Goal: Information Seeking & Learning: Learn about a topic

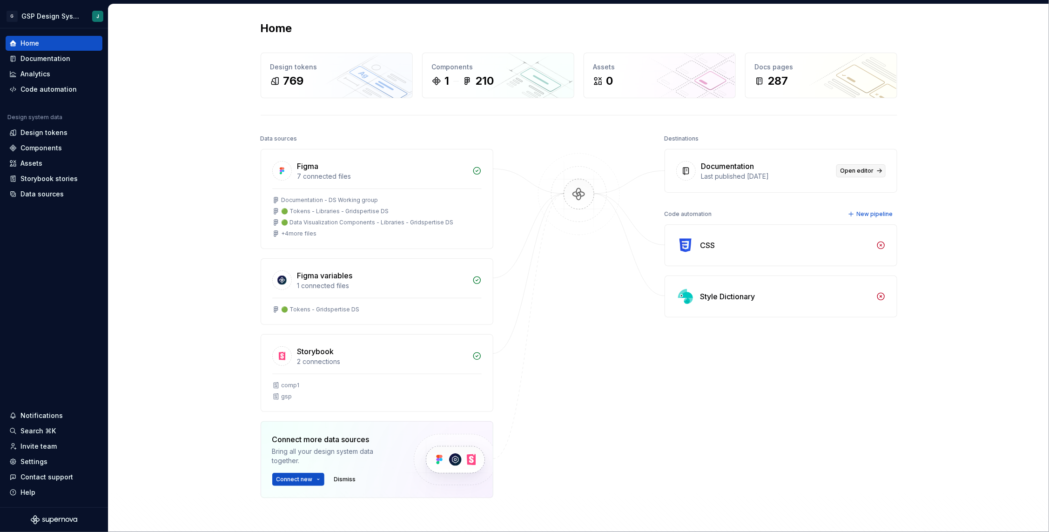
click at [852, 173] on span "Open editor" at bounding box center [857, 170] width 34 height 7
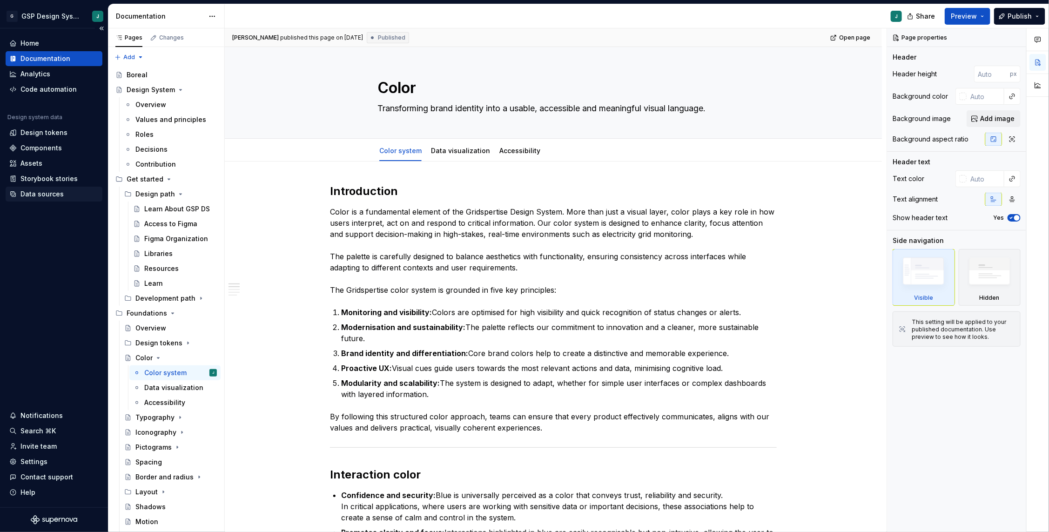
click at [40, 197] on div "Data sources" at bounding box center [41, 193] width 43 height 9
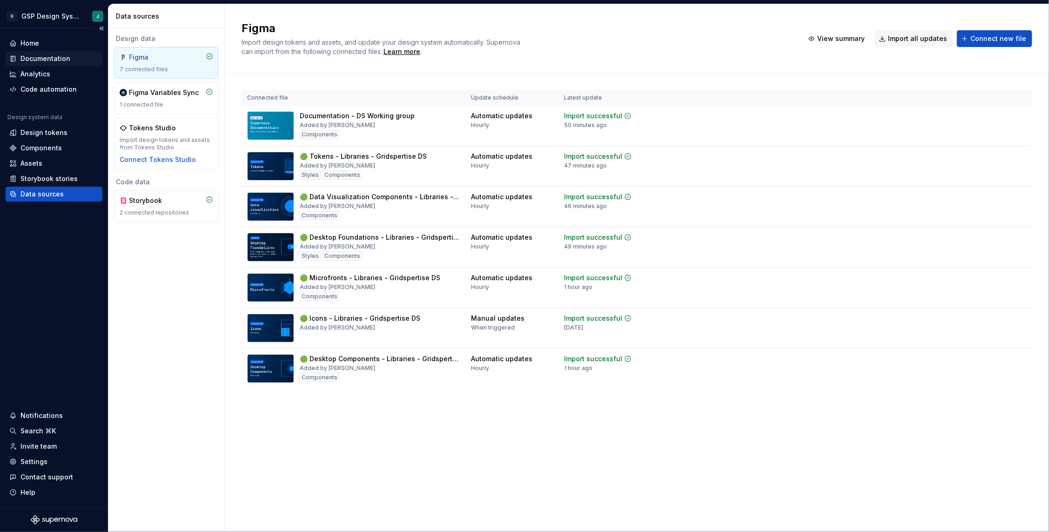
click at [43, 57] on div "Documentation" at bounding box center [45, 58] width 50 height 9
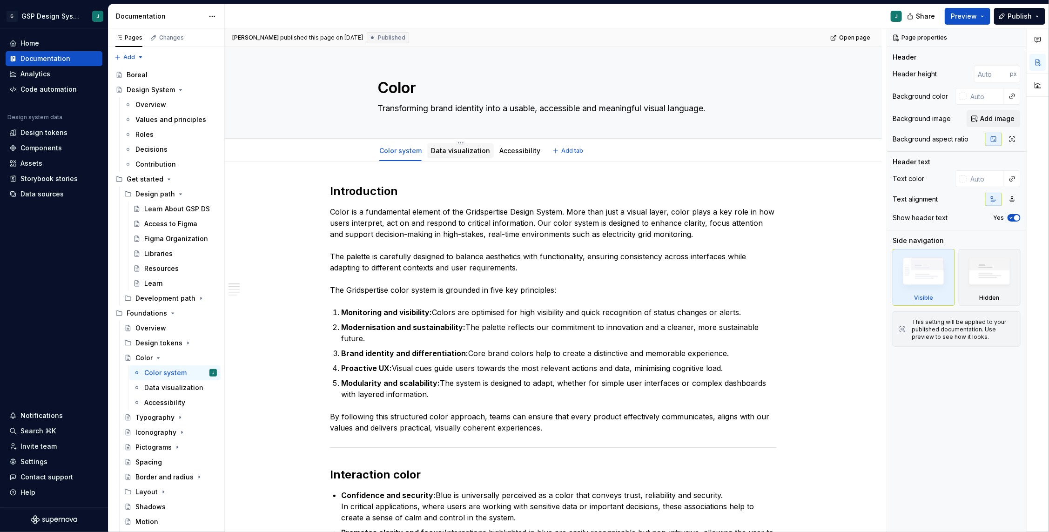
click at [453, 157] on div "Data visualization" at bounding box center [460, 150] width 67 height 15
click at [475, 150] on link "Data visualization" at bounding box center [460, 151] width 59 height 8
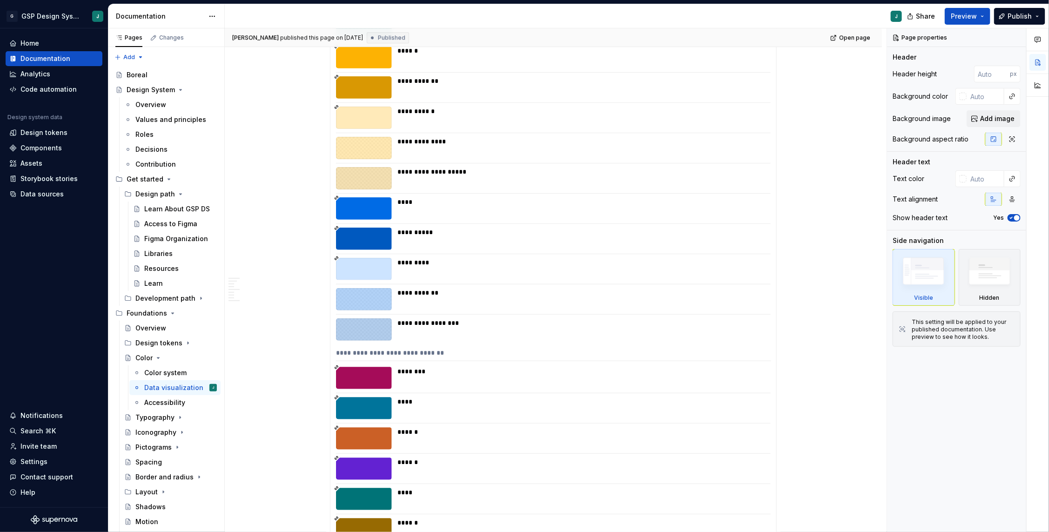
scroll to position [1525, 0]
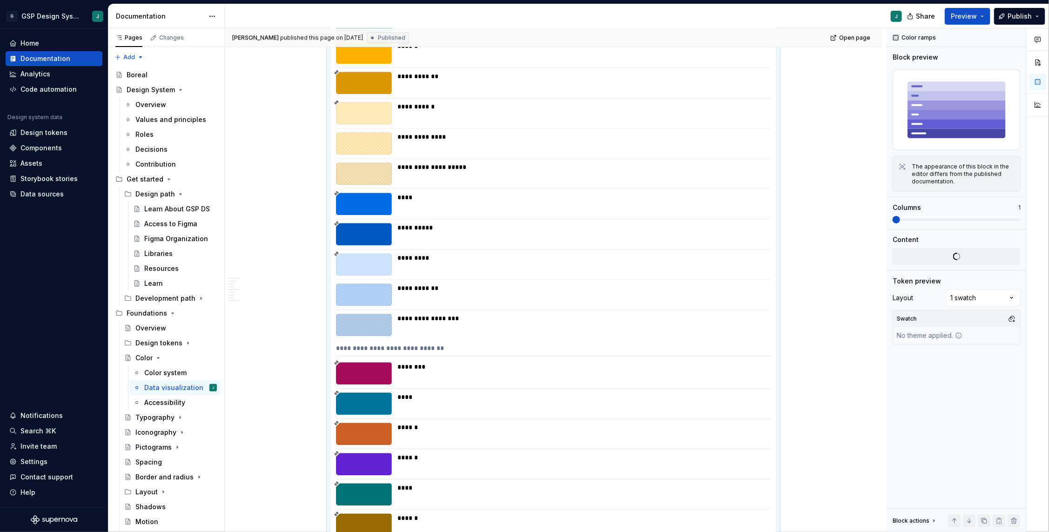
click at [361, 199] on div at bounding box center [364, 204] width 56 height 22
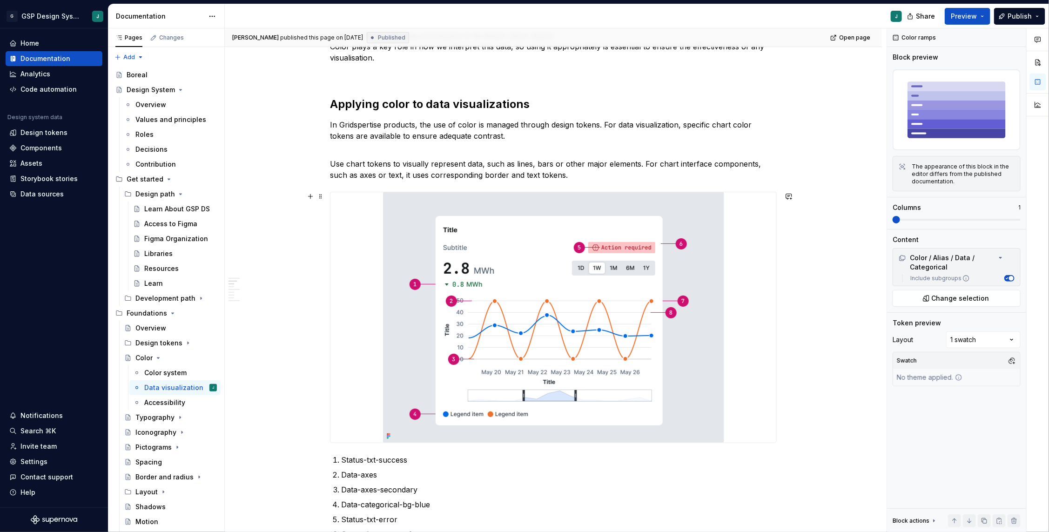
scroll to position [0, 0]
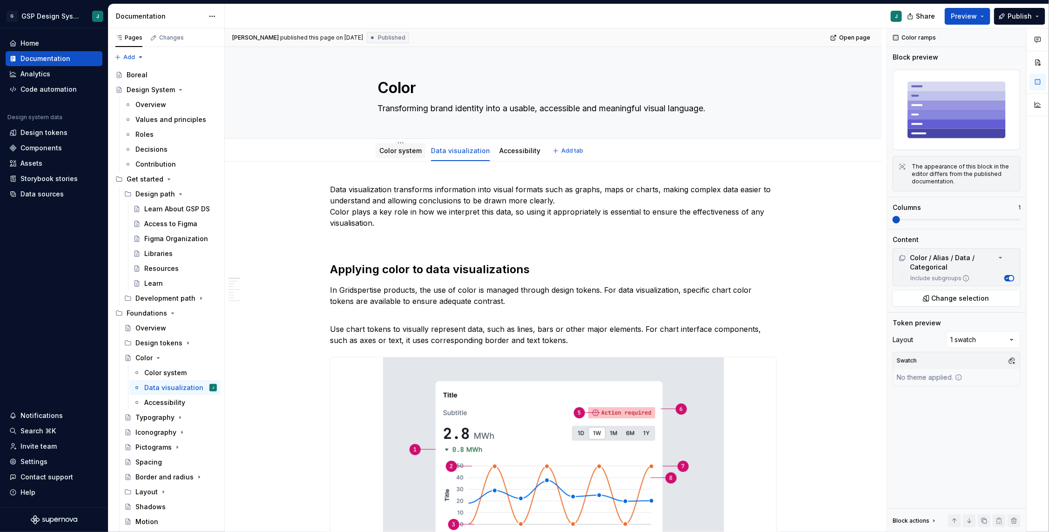
click at [409, 149] on link "Color system" at bounding box center [400, 151] width 42 height 8
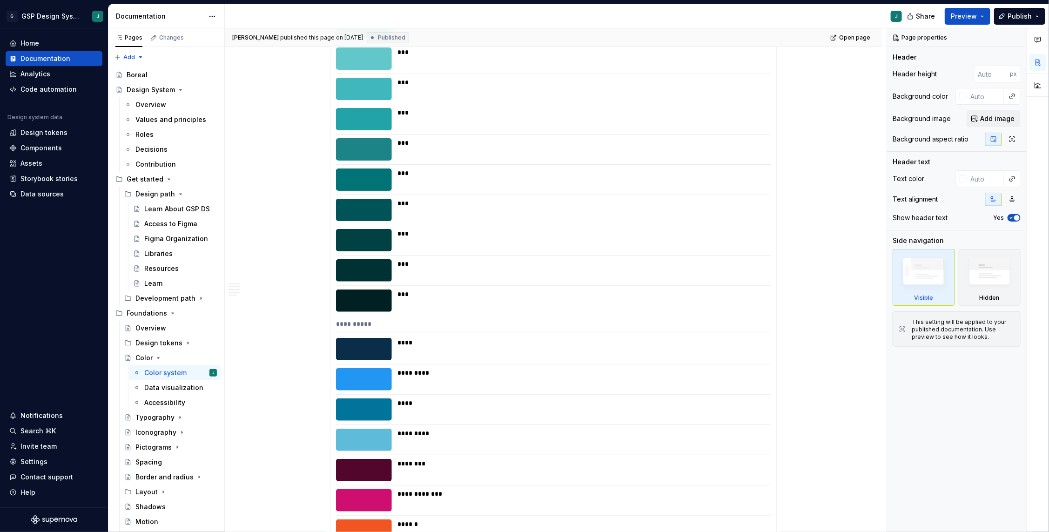
scroll to position [6676, 0]
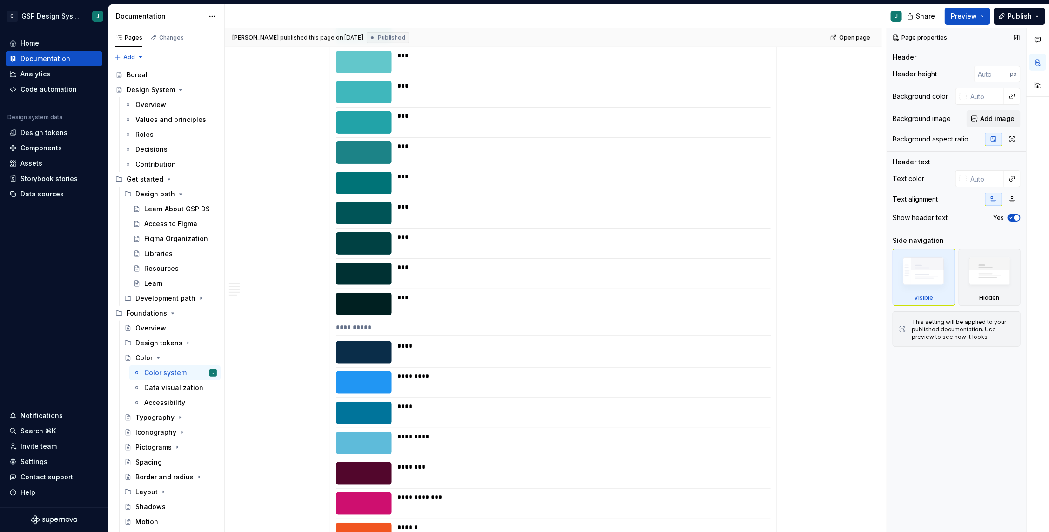
click at [971, 455] on div "Page properties Header Header height px Background color Background image Add i…" at bounding box center [956, 280] width 139 height 504
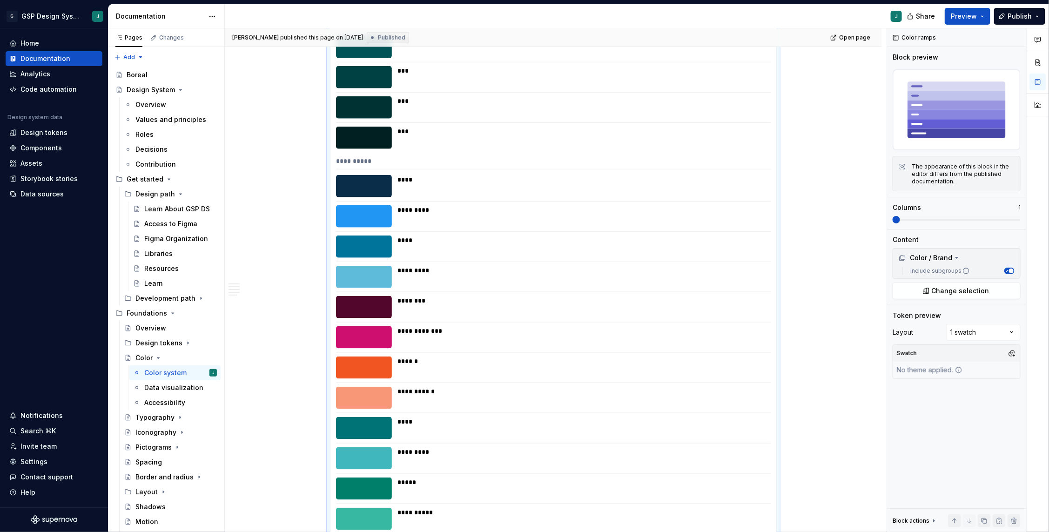
click at [155, 166] on div "Contribution" at bounding box center [155, 164] width 40 height 9
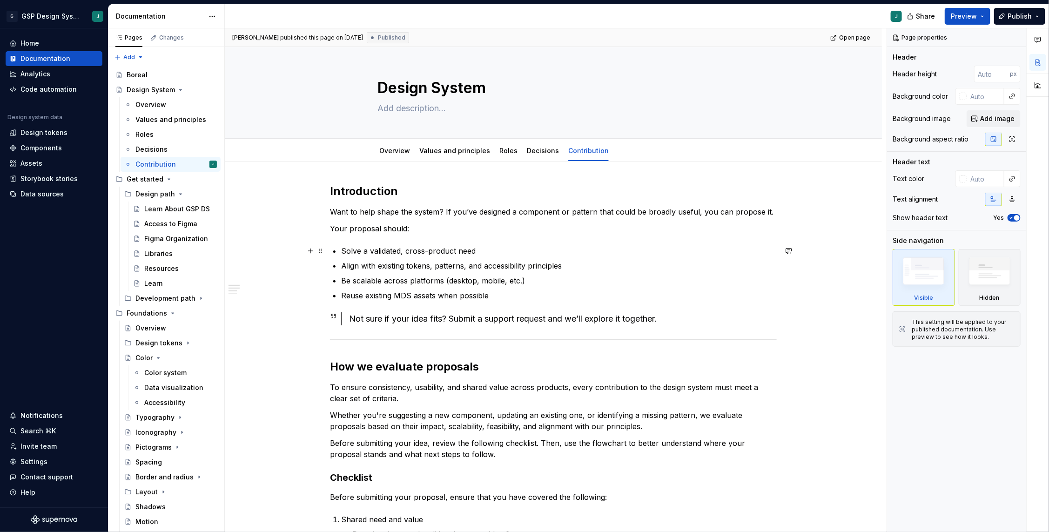
click at [445, 251] on p "Solve a validated, cross-product need" at bounding box center [559, 250] width 436 height 11
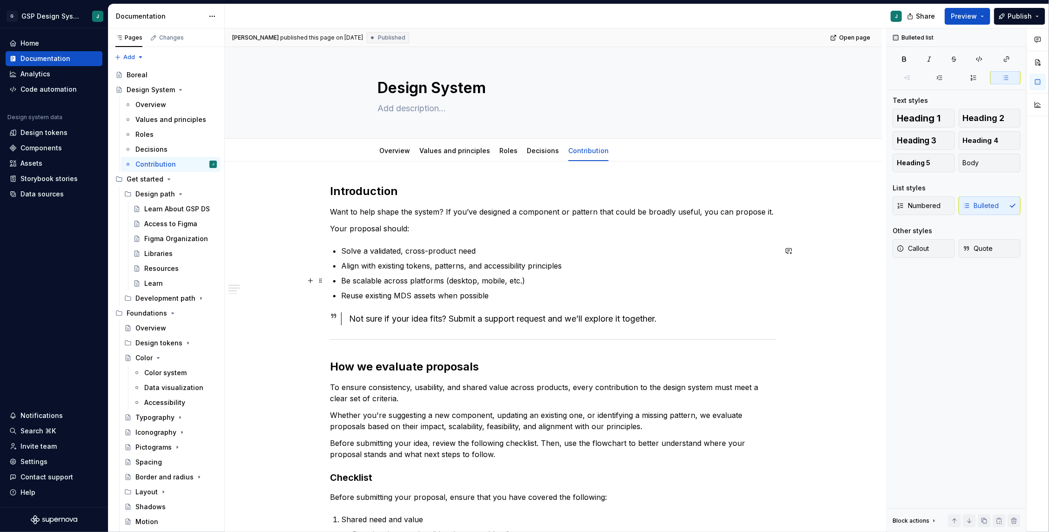
click at [377, 282] on p "Be scalable across platforms (desktop, mobile, etc.)" at bounding box center [559, 280] width 436 height 11
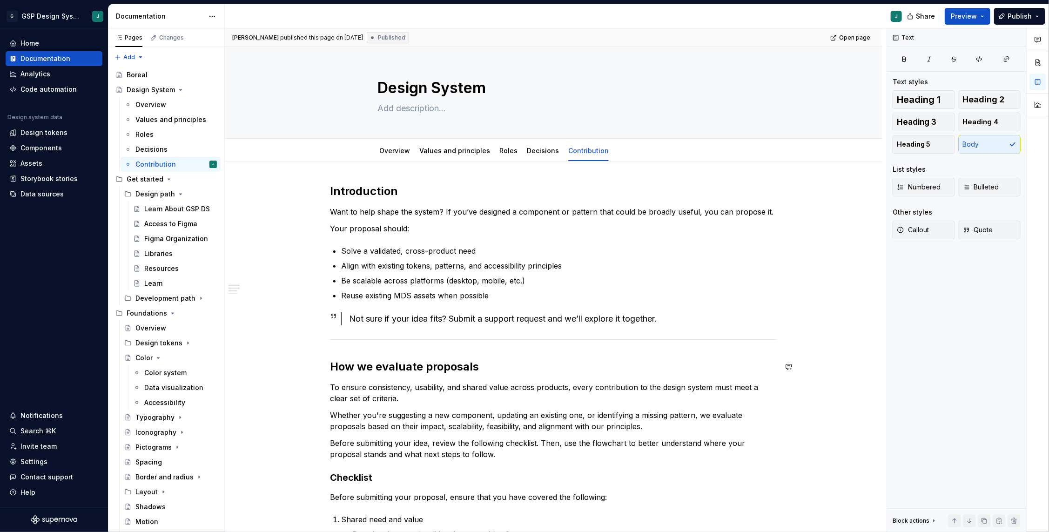
type textarea "*"
click at [32, 164] on div "Assets" at bounding box center [31, 163] width 22 height 9
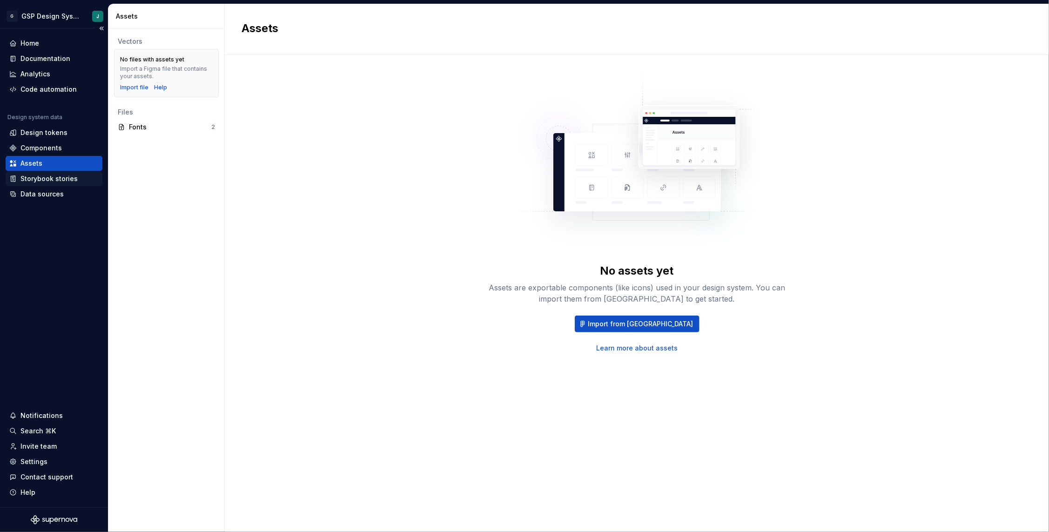
click at [43, 177] on div "Storybook stories" at bounding box center [48, 178] width 57 height 9
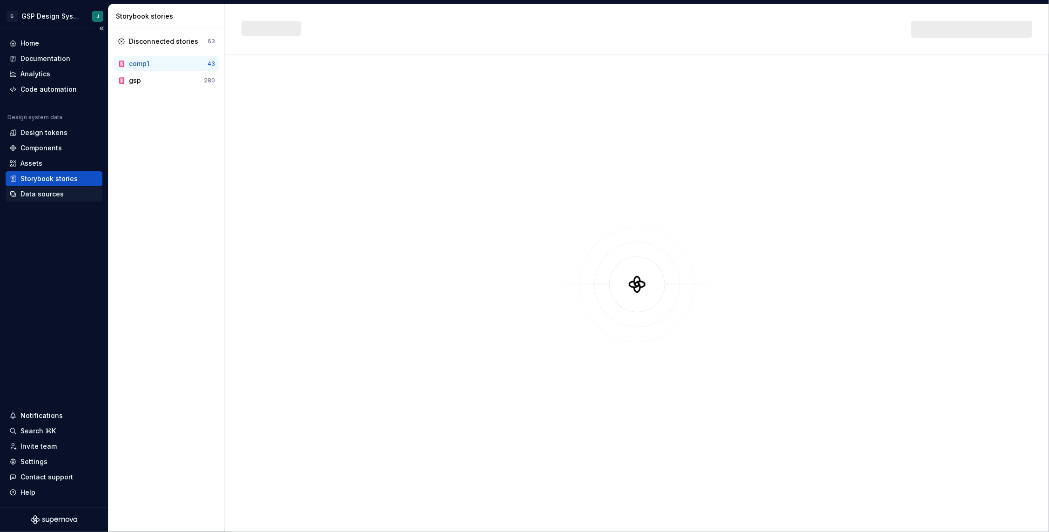
click at [40, 201] on div "Data sources" at bounding box center [54, 194] width 97 height 15
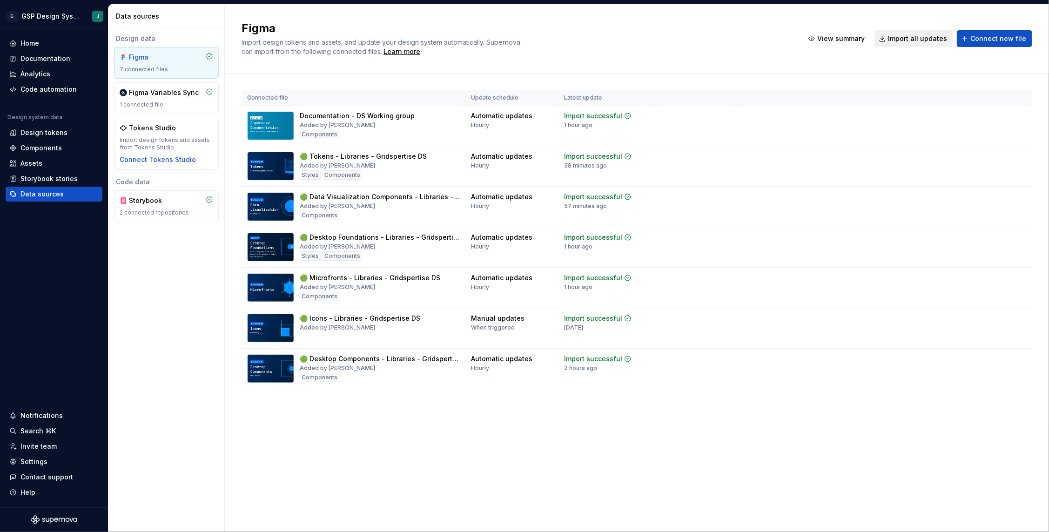
click at [923, 38] on span "Import all updates" at bounding box center [917, 38] width 59 height 9
click at [919, 33] on button "Import all updates" at bounding box center [913, 38] width 79 height 17
